Goal: Task Accomplishment & Management: Manage account settings

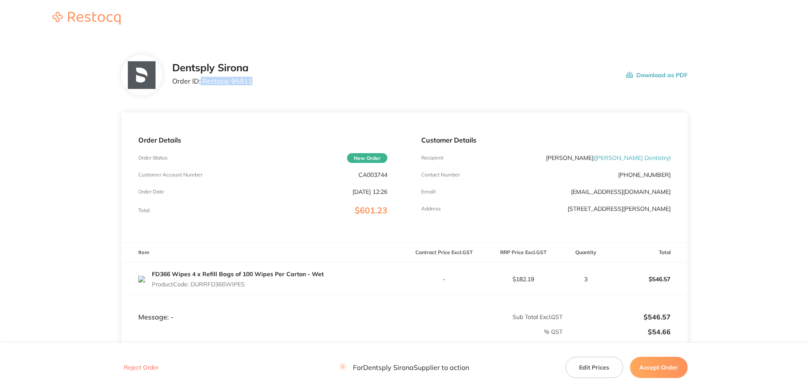
drag, startPoint x: 266, startPoint y: 83, endPoint x: 200, endPoint y: 84, distance: 66.2
click at [200, 84] on div "Dentsply Sirona Order ID: Restocq- 95911 Download as PDF" at bounding box center [429, 75] width 515 height 26
click at [402, 84] on div "Dentsply Sirona Order ID: Restocq- 95911 Download as PDF" at bounding box center [429, 75] width 515 height 26
drag, startPoint x: 257, startPoint y: 87, endPoint x: 202, endPoint y: 84, distance: 54.3
click at [202, 84] on div "Dentsply Sirona Order ID: Restocq- 95911 Download as PDF" at bounding box center [429, 75] width 515 height 26
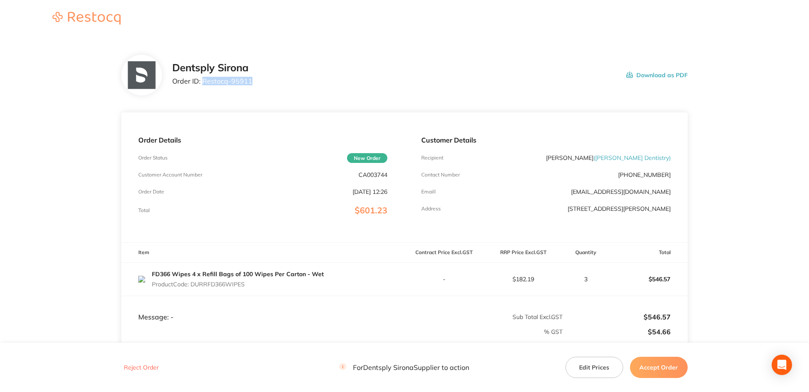
copy p "Restocq- 95911"
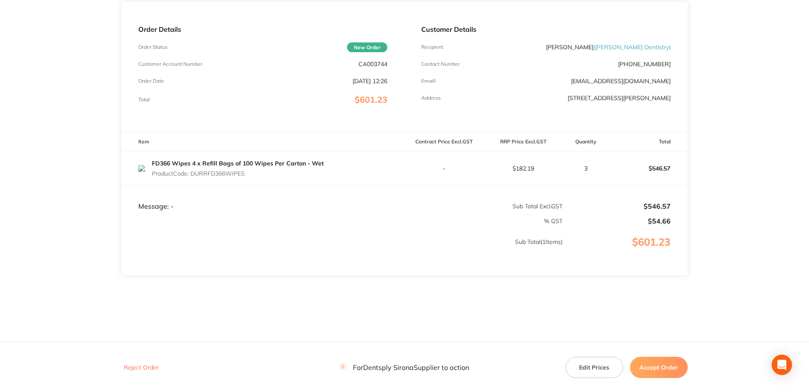
scroll to position [111, 0]
drag, startPoint x: 241, startPoint y: 178, endPoint x: 194, endPoint y: 177, distance: 47.1
click at [194, 177] on div "FD366 Wipes 4 x Refill Bags of 100 Wipes Per Carton - Wet Product Code: DURRFD3…" at bounding box center [238, 168] width 172 height 24
copy p "DURRFD366WIPES"
drag, startPoint x: 663, startPoint y: 370, endPoint x: 653, endPoint y: 363, distance: 12.8
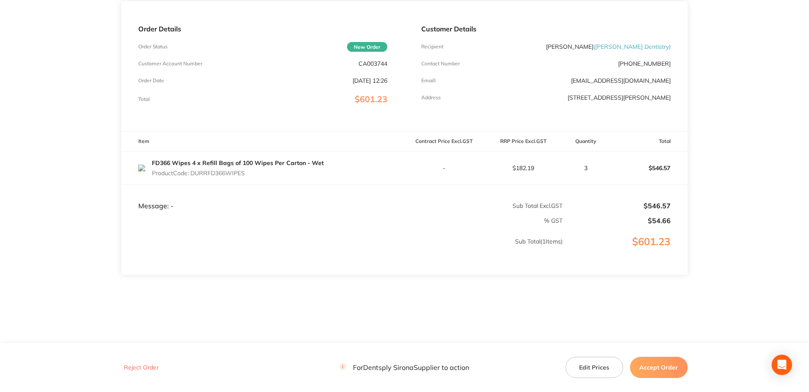
click at [605, 282] on button "Accept Order" at bounding box center [659, 367] width 58 height 21
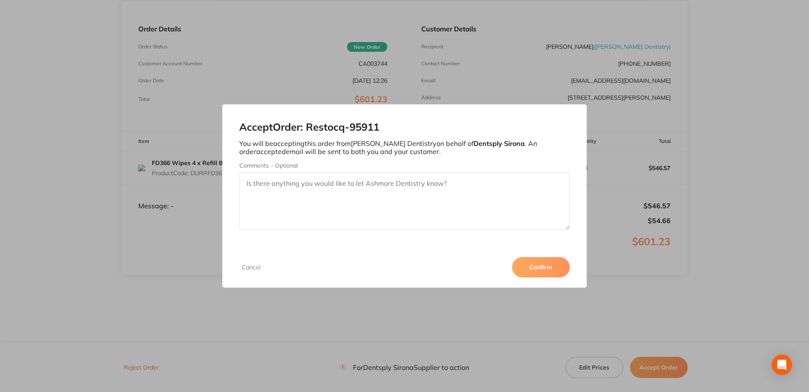
click at [542, 270] on button "Confirm" at bounding box center [541, 267] width 58 height 20
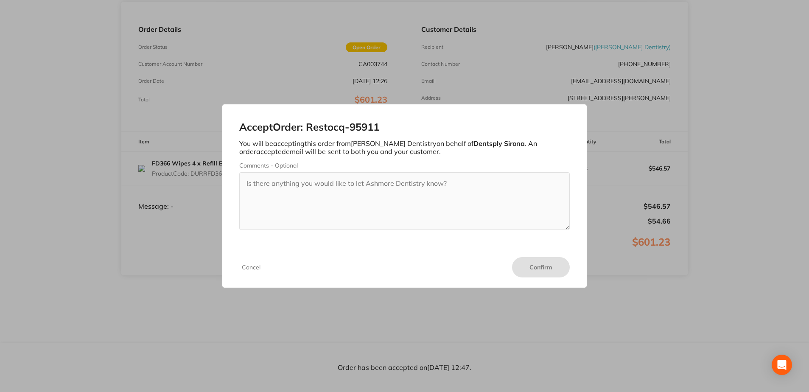
scroll to position [111, 0]
